Goal: Transaction & Acquisition: Purchase product/service

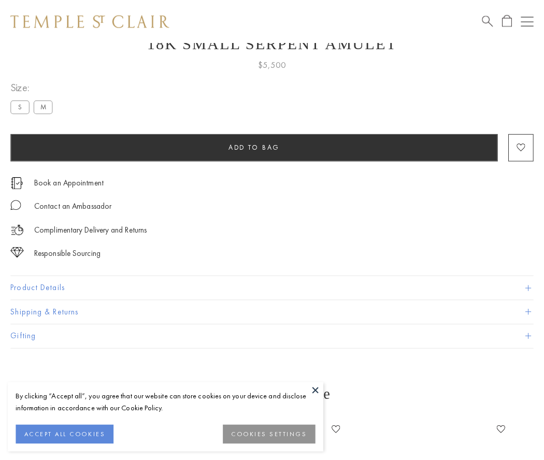
scroll to position [41, 0]
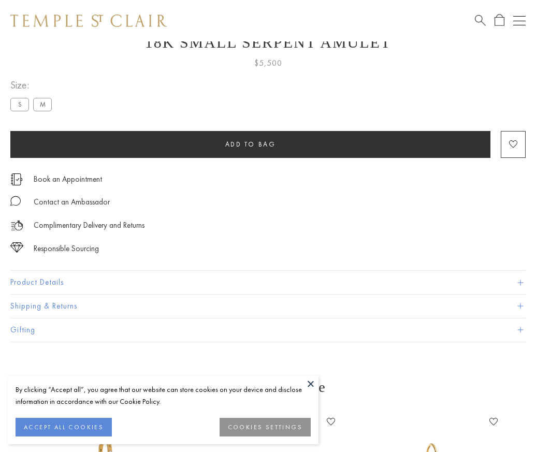
click at [250, 144] on span "Add to bag" at bounding box center [250, 144] width 51 height 9
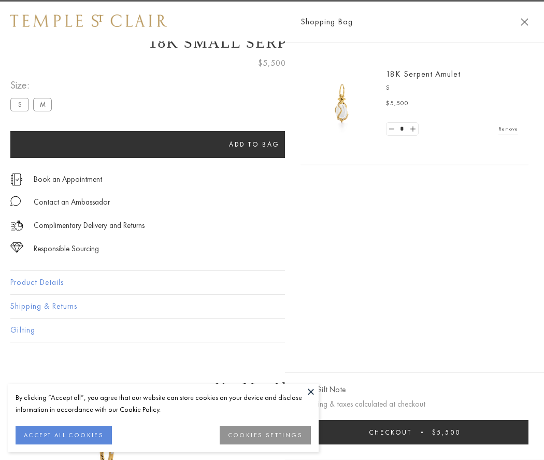
click at [412, 432] on span "Checkout" at bounding box center [390, 432] width 43 height 9
